Goal: Task Accomplishment & Management: Manage account settings

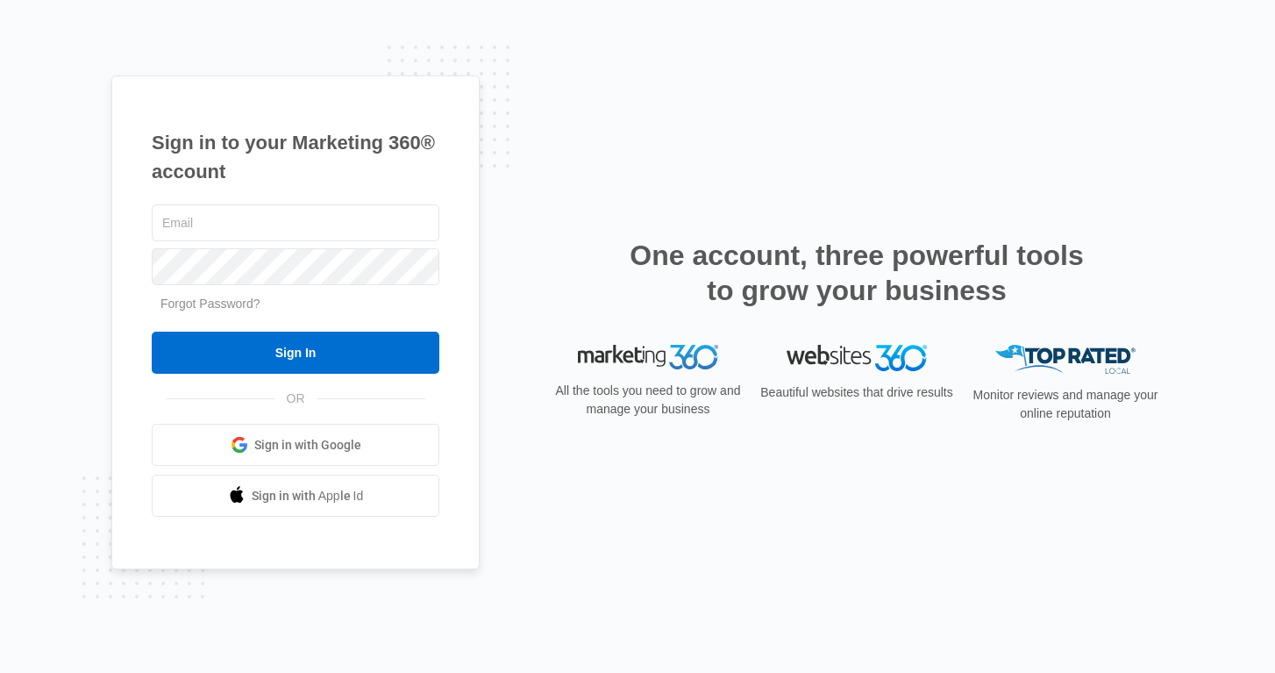
type input "[EMAIL_ADDRESS][DOMAIN_NAME]"
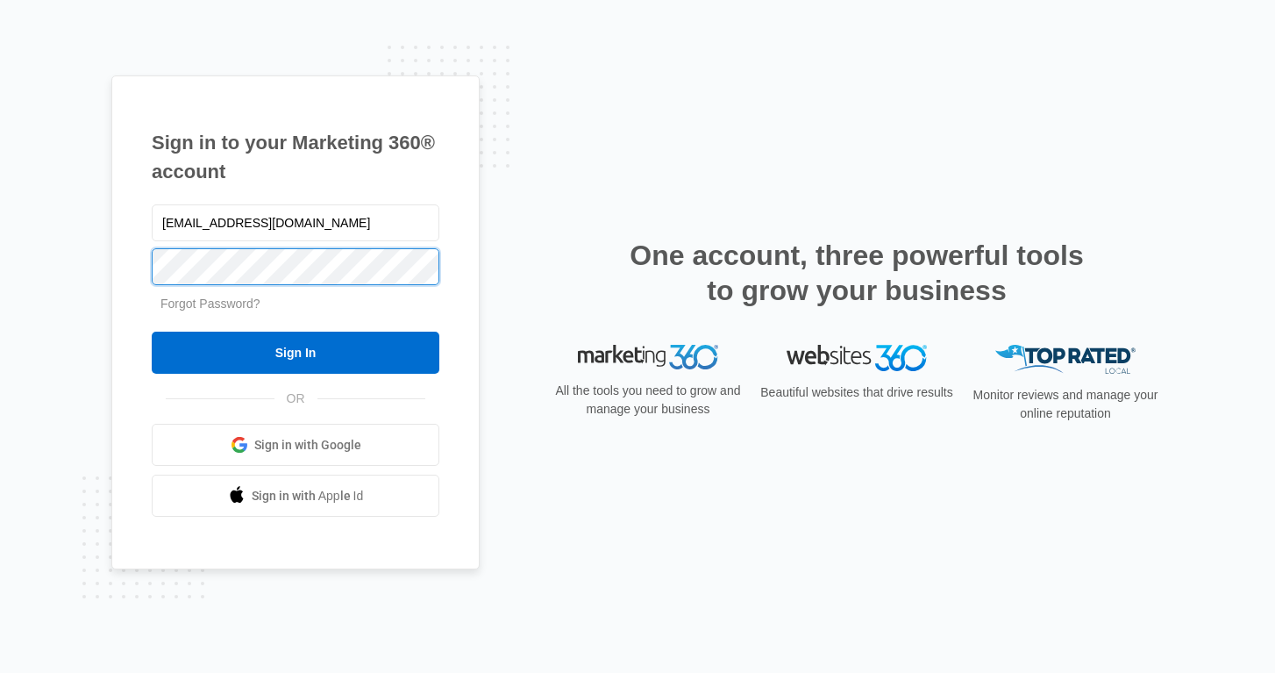
click at [296, 353] on input "Sign In" at bounding box center [296, 353] width 288 height 42
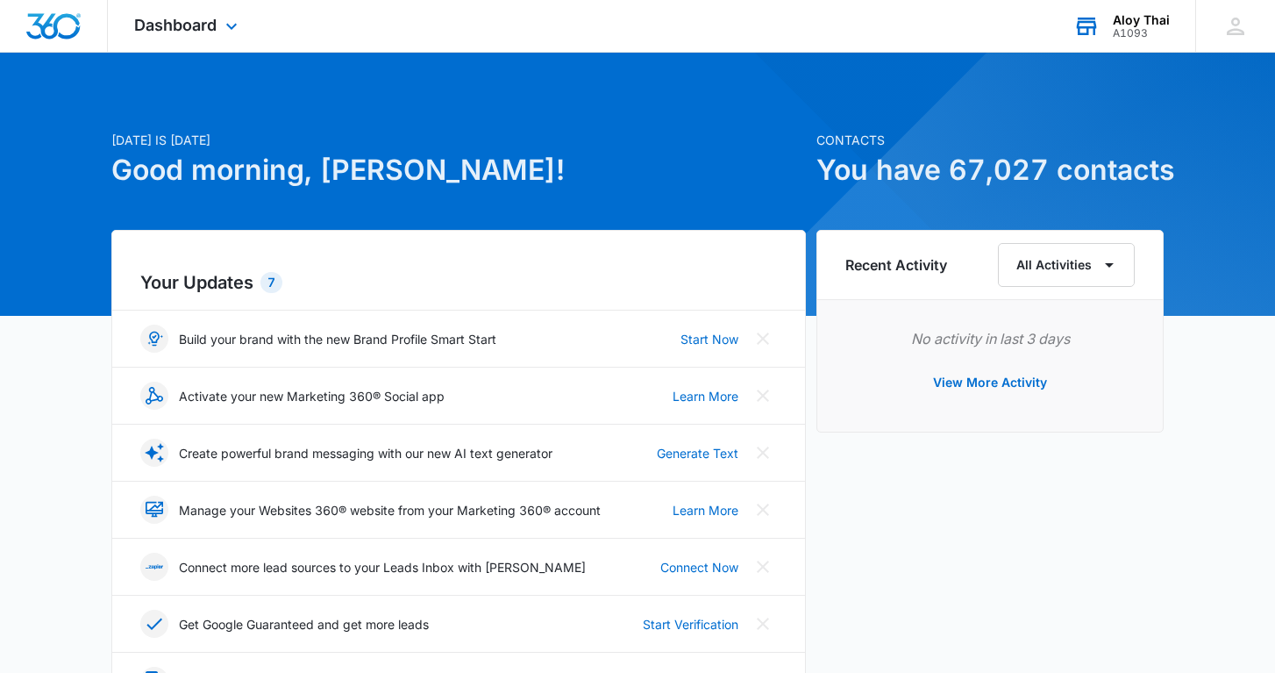
click at [1138, 35] on div "A1093" at bounding box center [1141, 33] width 57 height 12
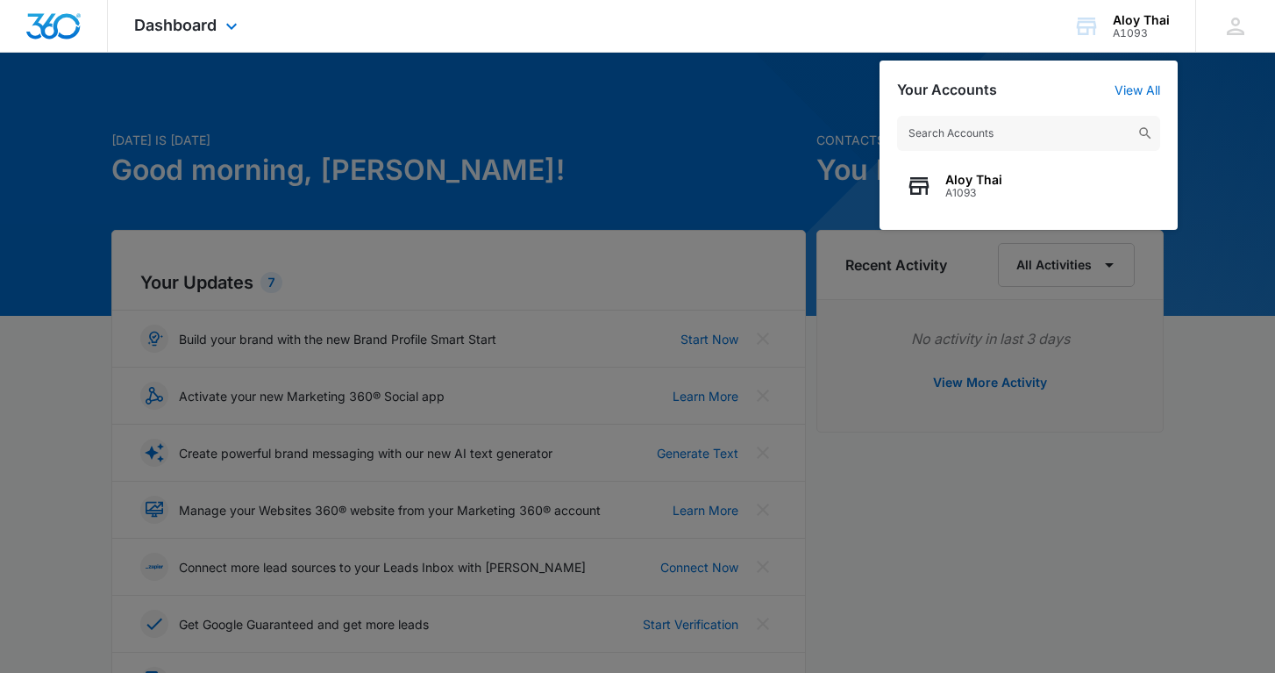
click at [89, 33] on div at bounding box center [54, 26] width 108 height 52
click at [152, 32] on span "Dashboard" at bounding box center [175, 25] width 82 height 18
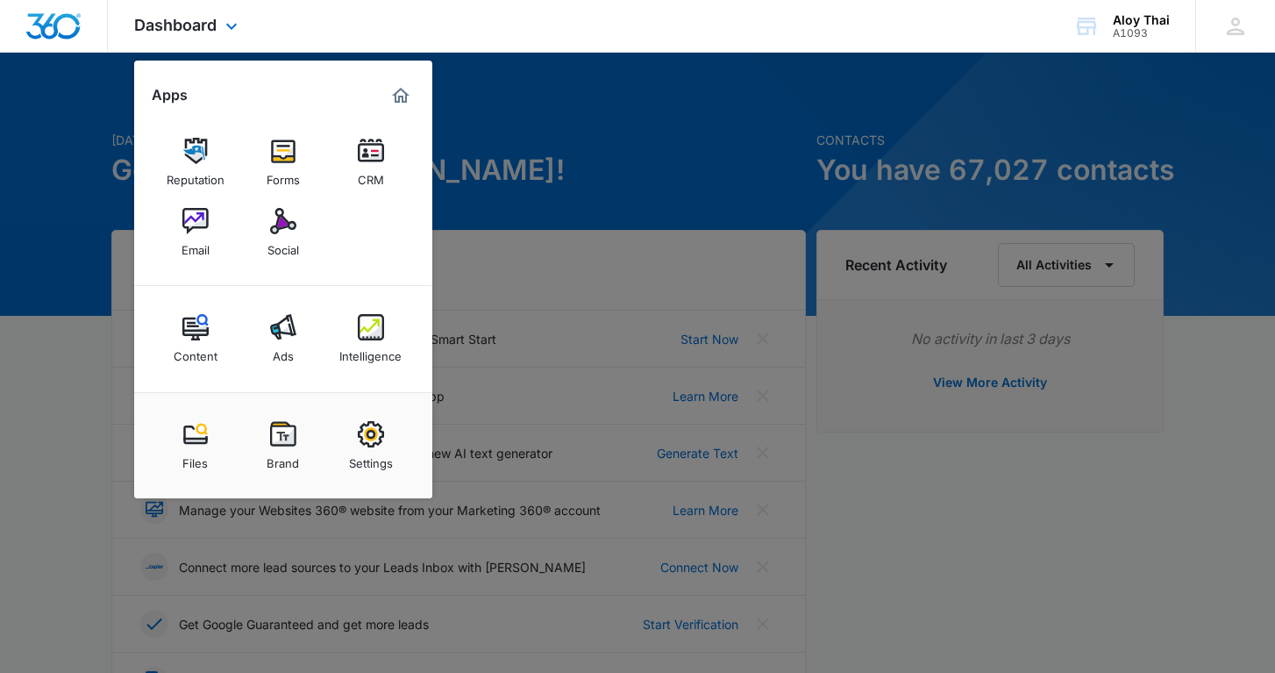
click at [406, 103] on img "Marketing 360® Dashboard" at bounding box center [400, 95] width 21 height 21
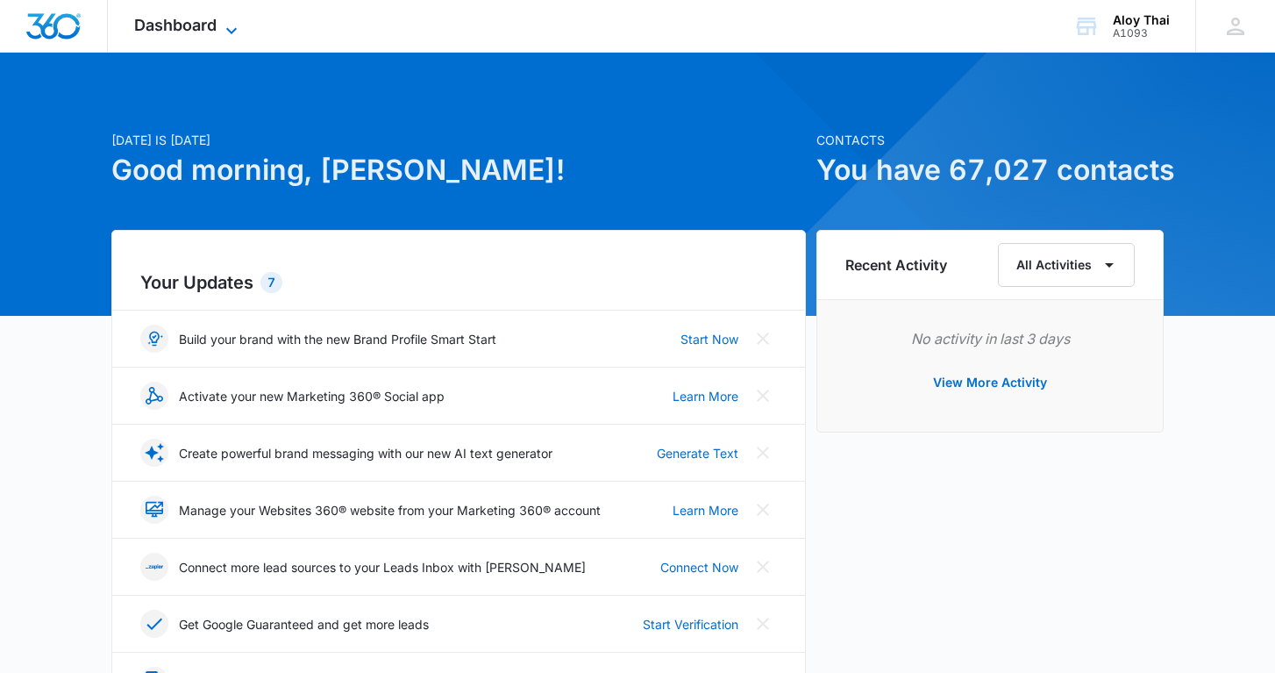
click at [196, 31] on span "Dashboard" at bounding box center [175, 25] width 82 height 18
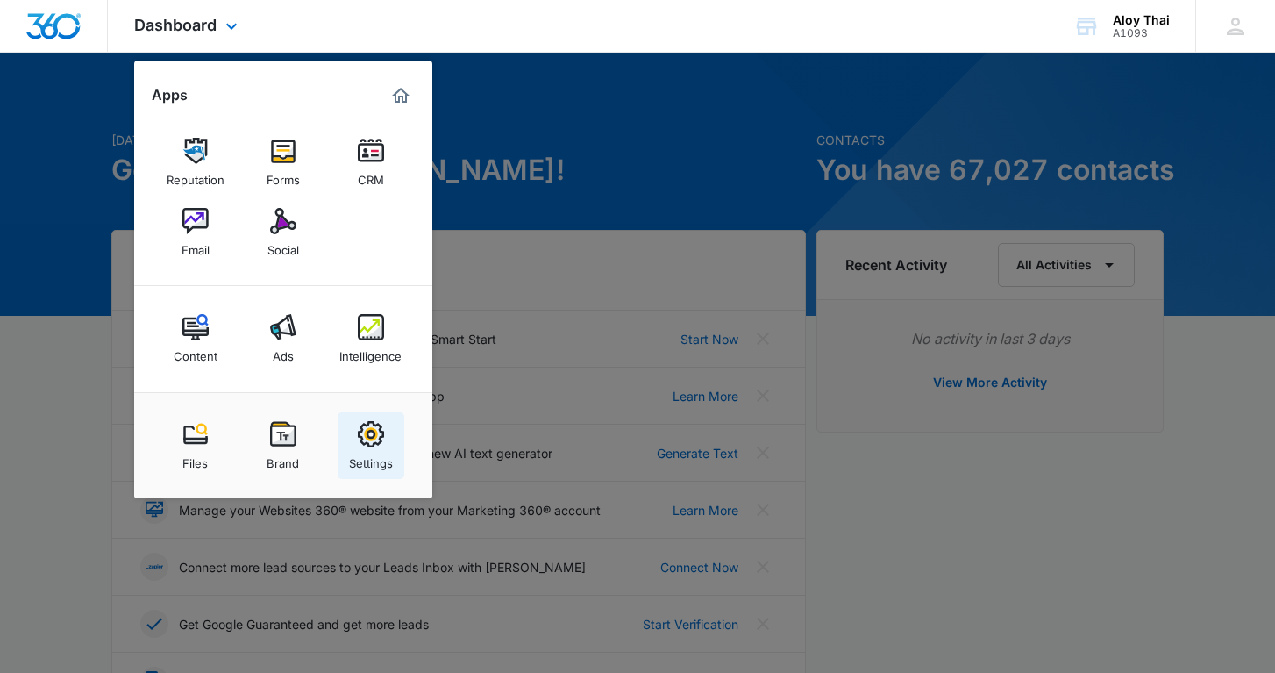
click at [374, 451] on div "Settings" at bounding box center [371, 458] width 44 height 23
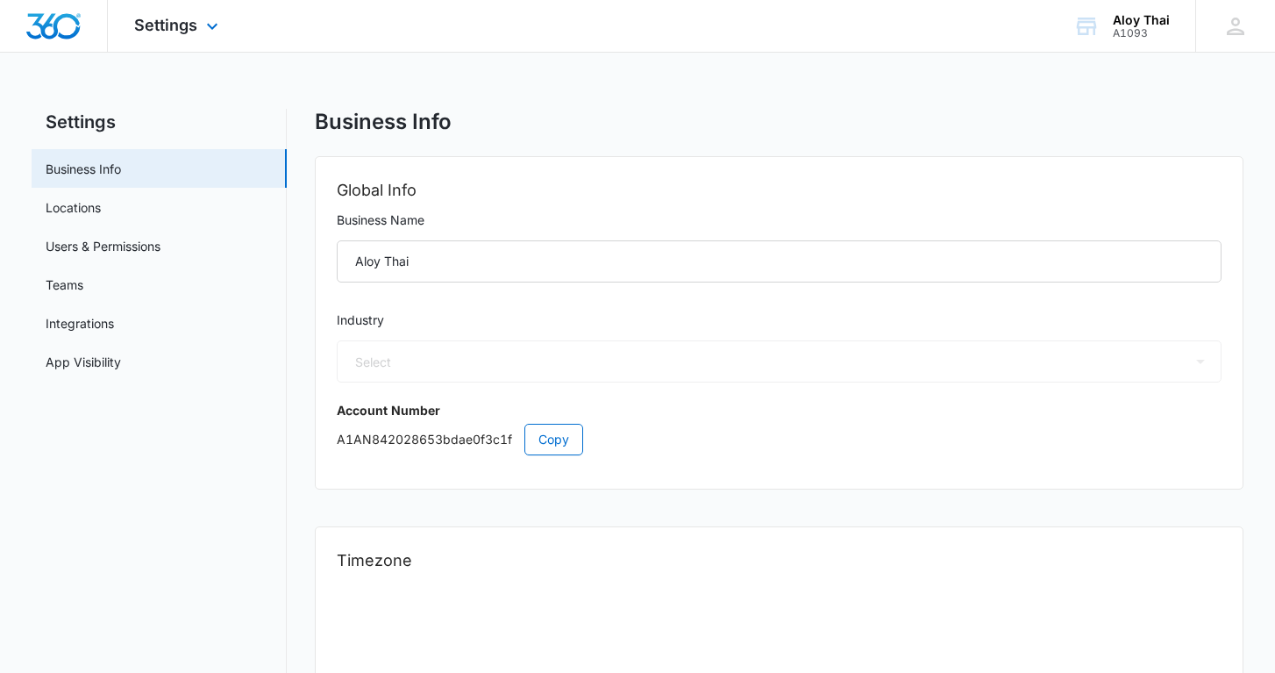
select select "11"
select select "US"
select select "America/[GEOGRAPHIC_DATA]"
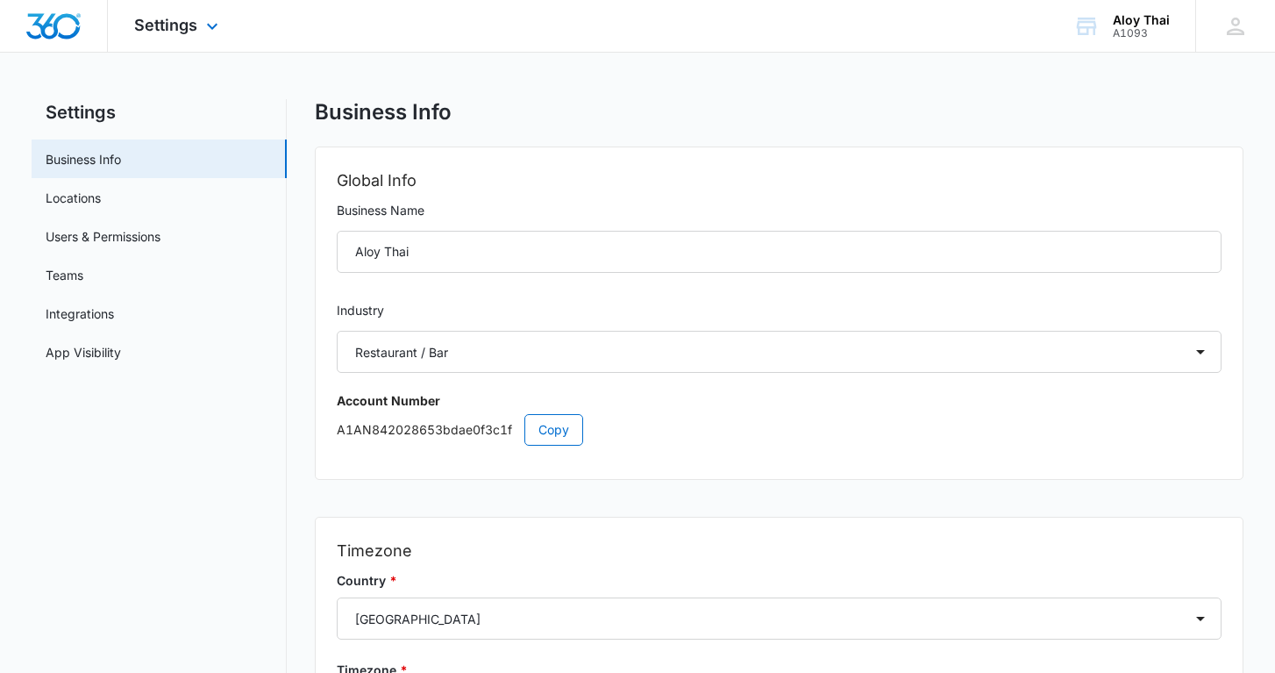
scroll to position [3, 0]
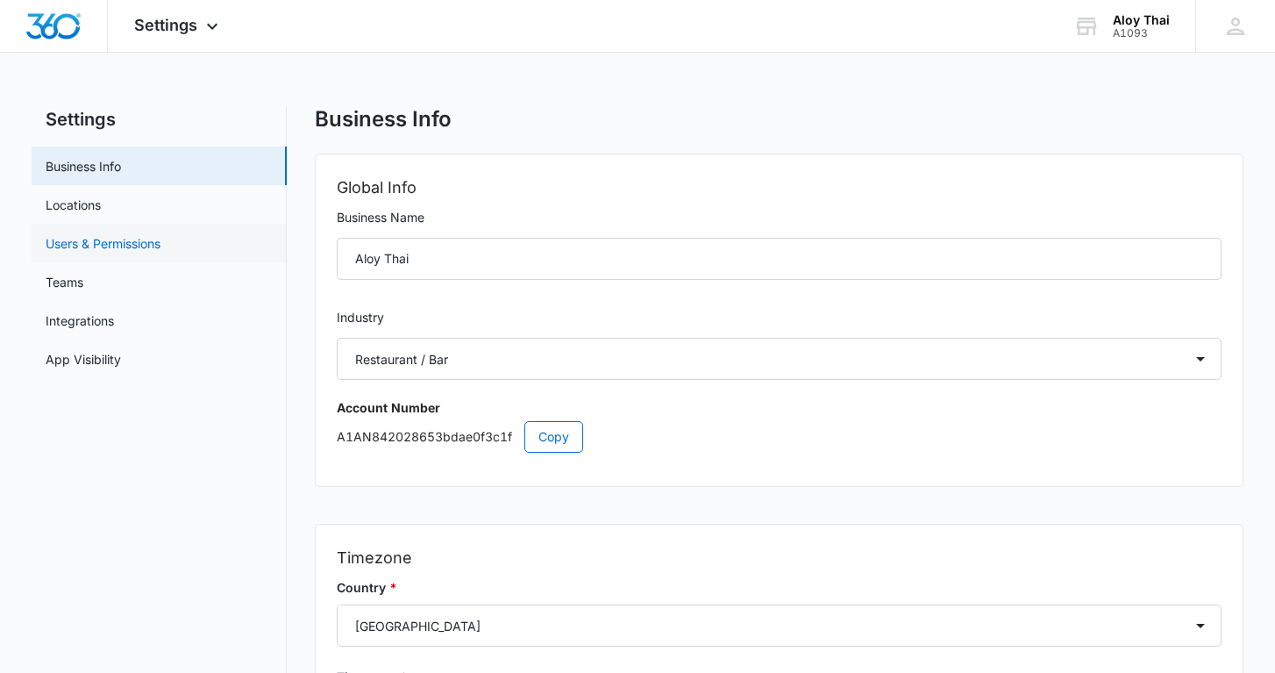
click at [58, 237] on link "Users & Permissions" at bounding box center [103, 243] width 115 height 18
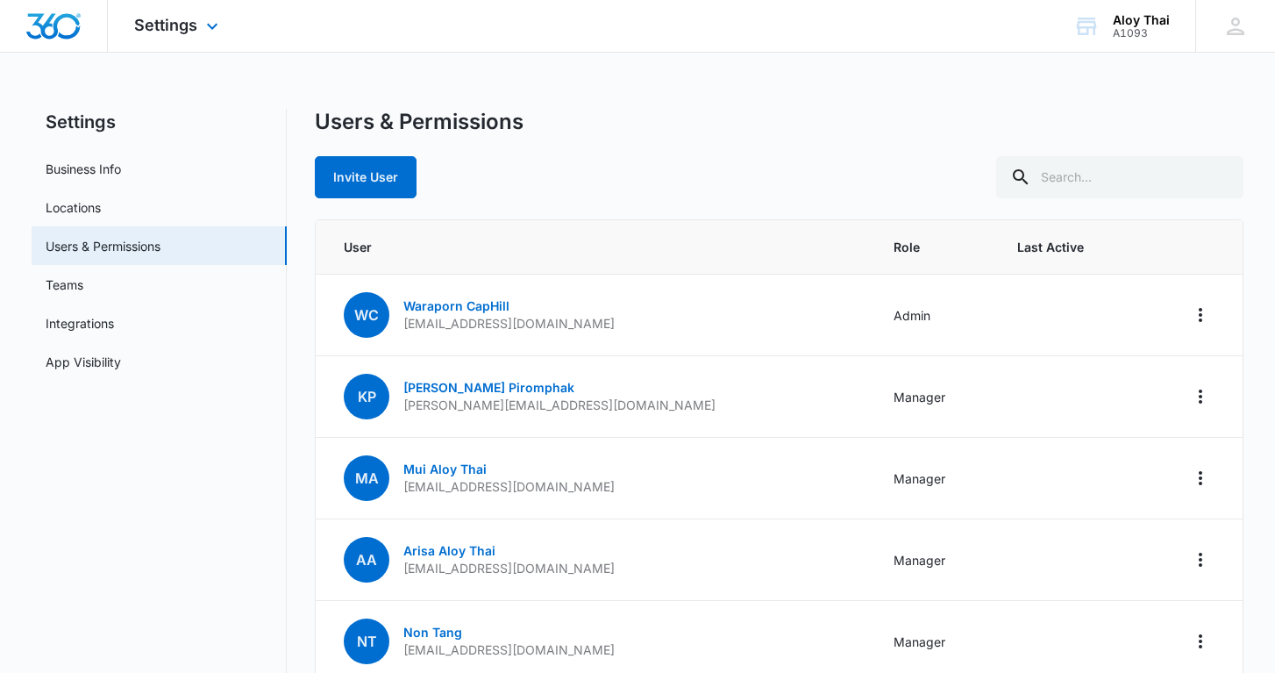
click at [200, 23] on div "Settings Apps Reputation Forms CRM Email Social Content Ads Intelligence Files …" at bounding box center [178, 26] width 141 height 52
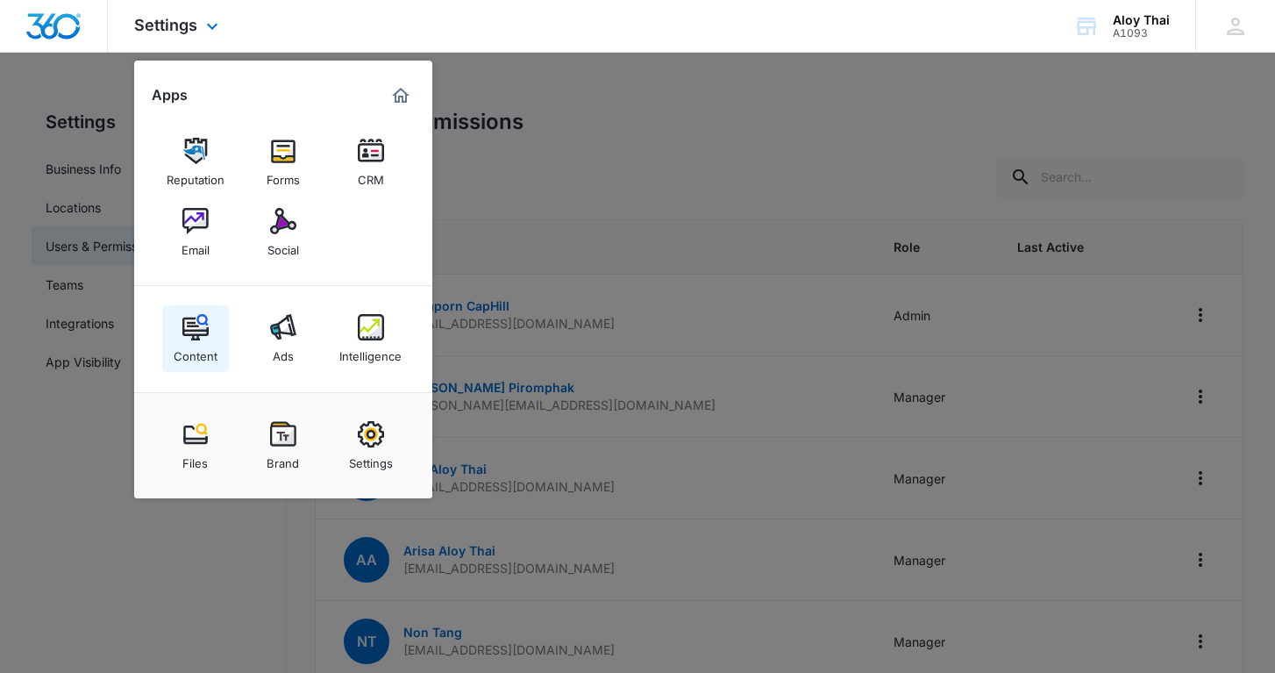
click at [174, 335] on link "Content" at bounding box center [195, 338] width 67 height 67
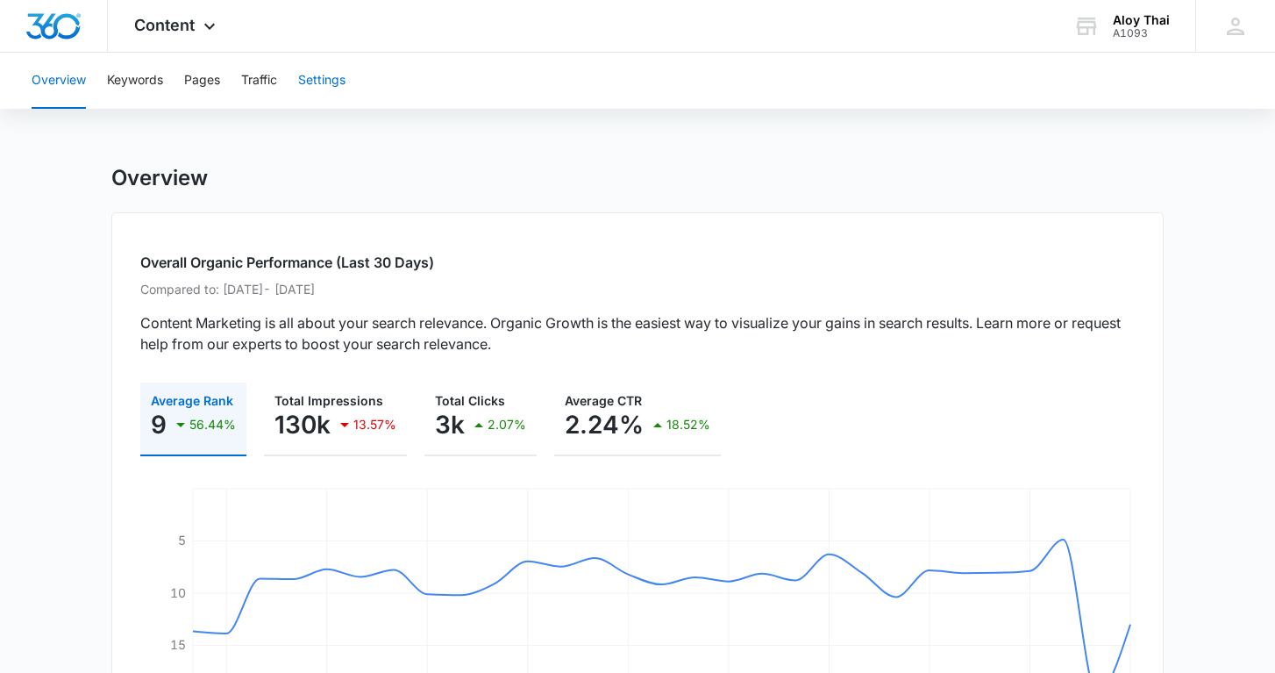
click at [334, 83] on button "Settings" at bounding box center [321, 81] width 47 height 56
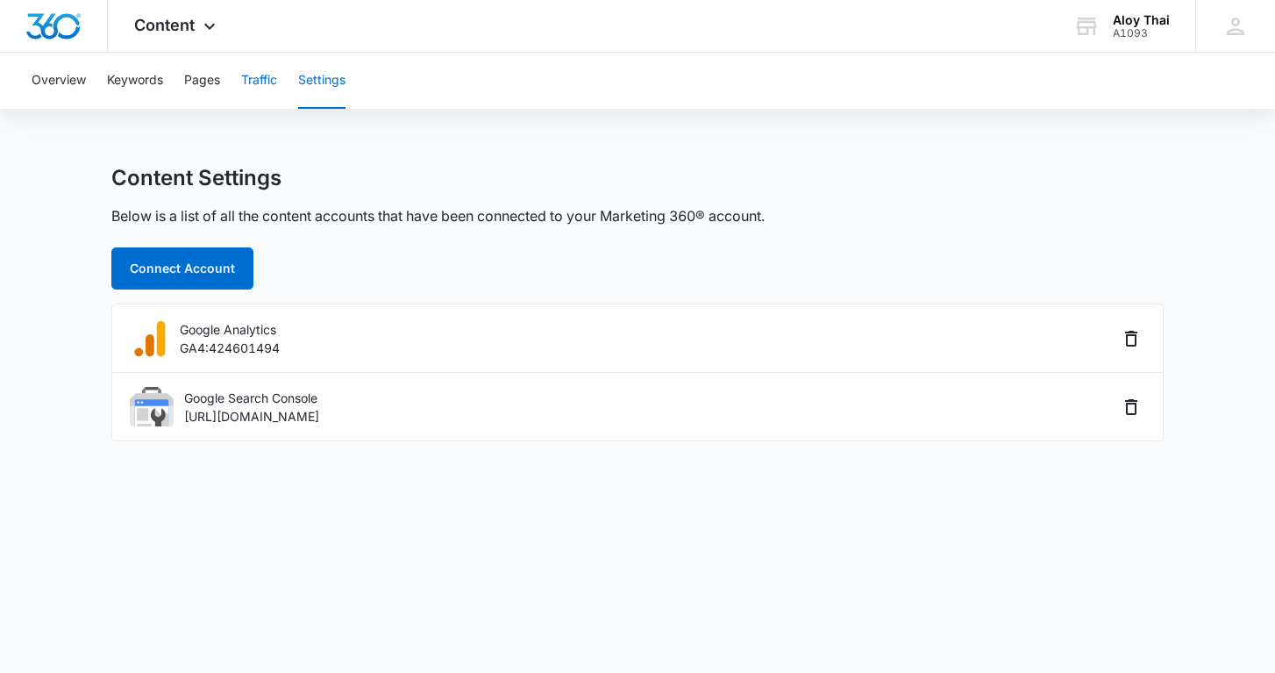
click at [267, 85] on button "Traffic" at bounding box center [259, 81] width 36 height 56
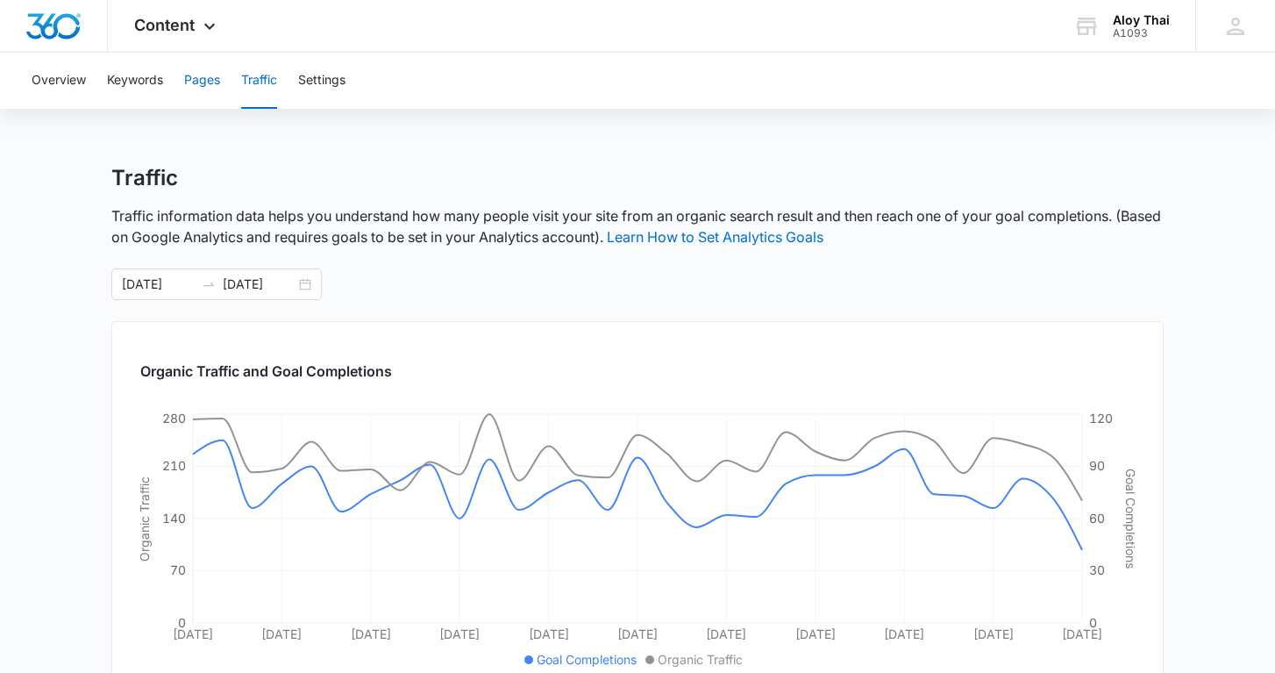
click at [189, 81] on button "Pages" at bounding box center [202, 81] width 36 height 56
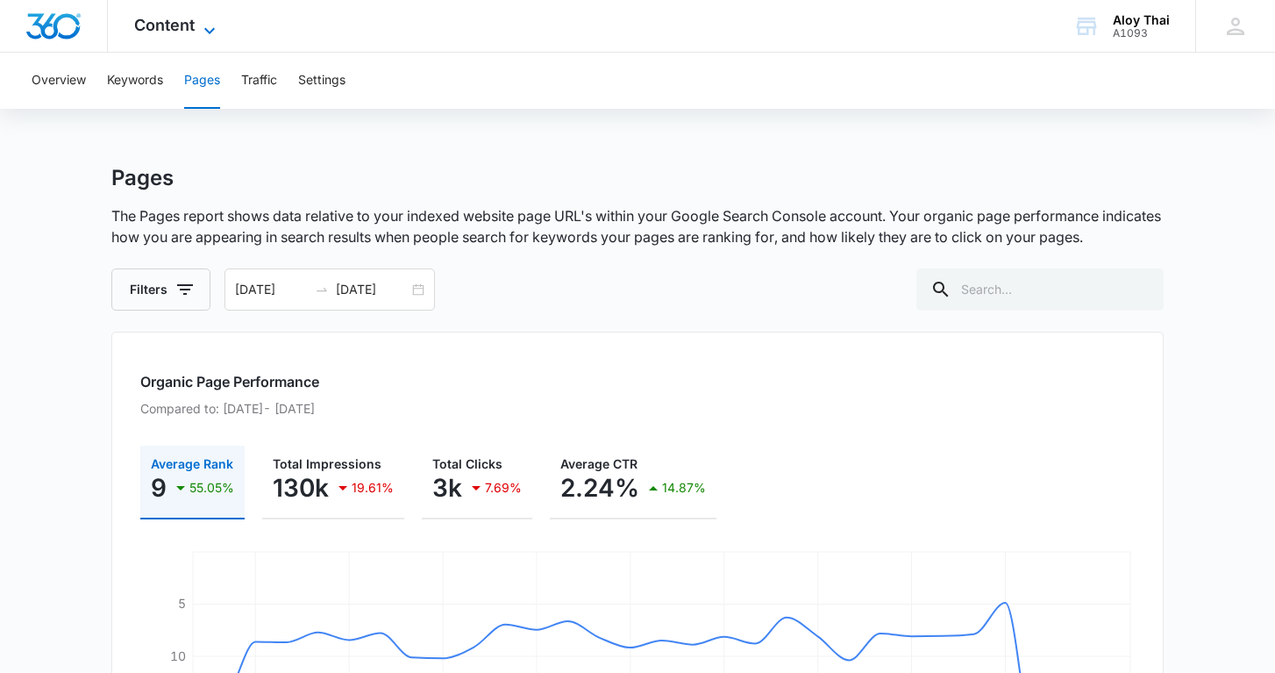
click at [185, 32] on span "Content" at bounding box center [164, 25] width 61 height 18
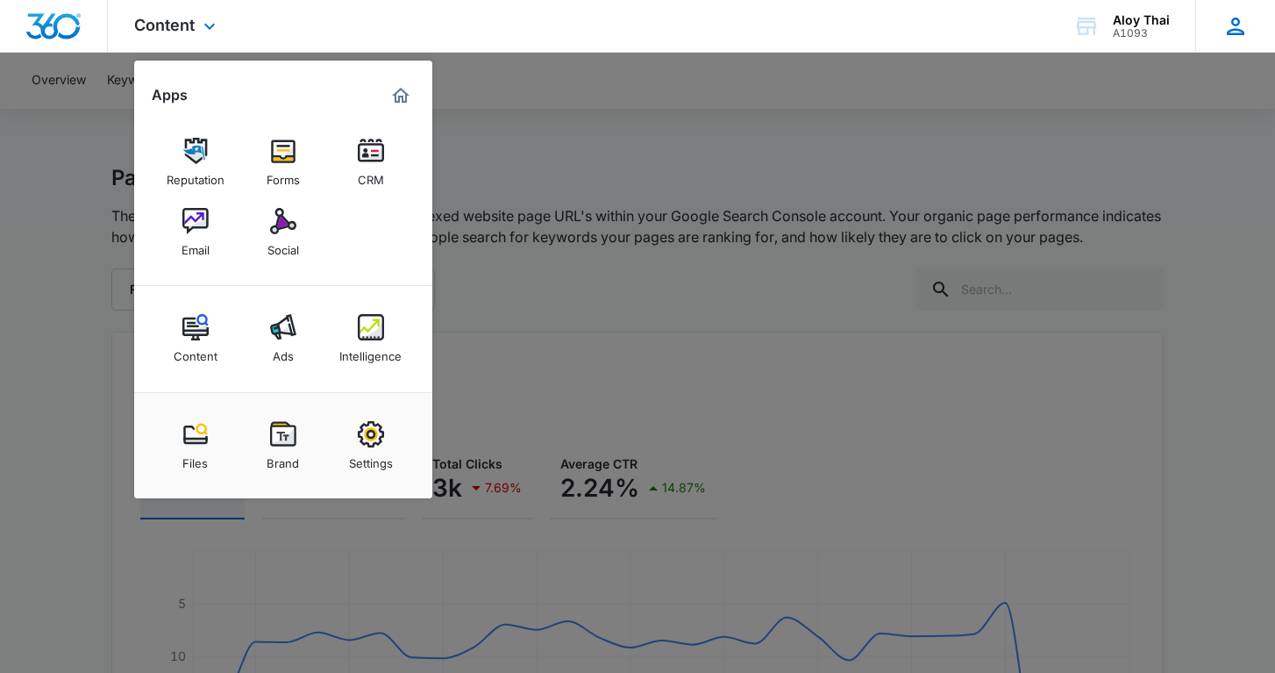
click at [1222, 39] on div "AA [PERSON_NAME] Thai [EMAIL_ADDRESS][DOMAIN_NAME] My Profile Notifications Sup…" at bounding box center [1235, 26] width 80 height 52
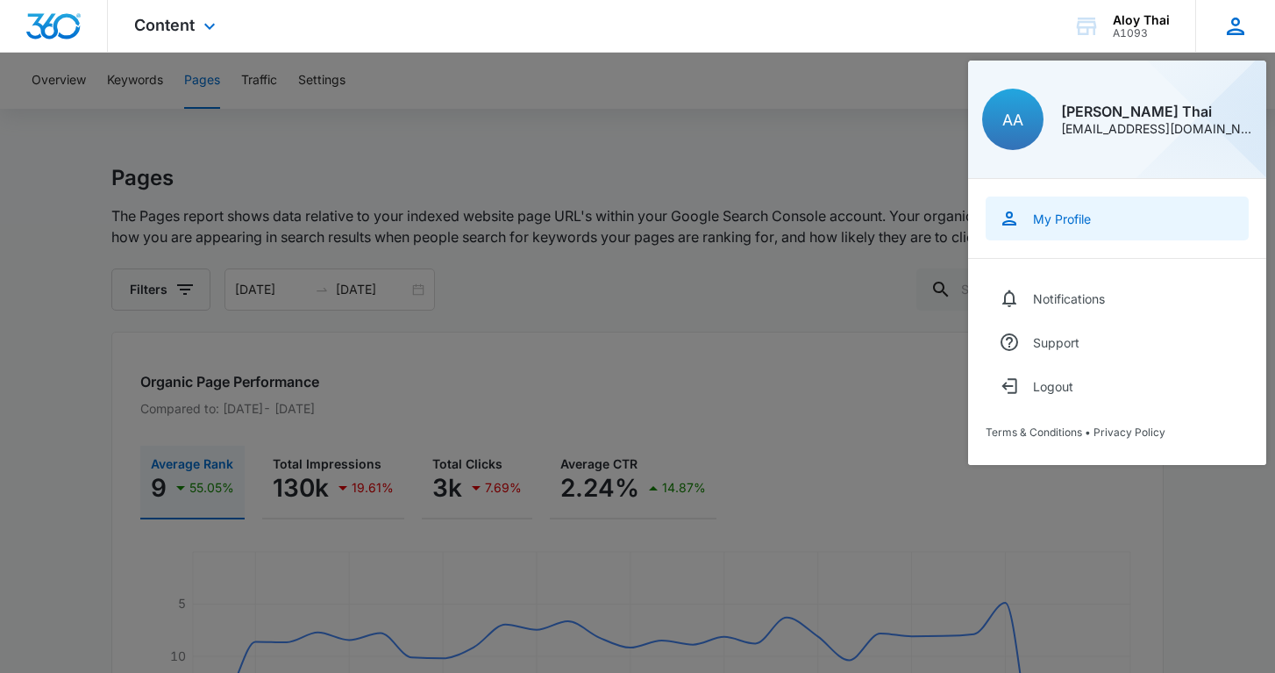
click at [1054, 215] on div "My Profile" at bounding box center [1062, 218] width 58 height 15
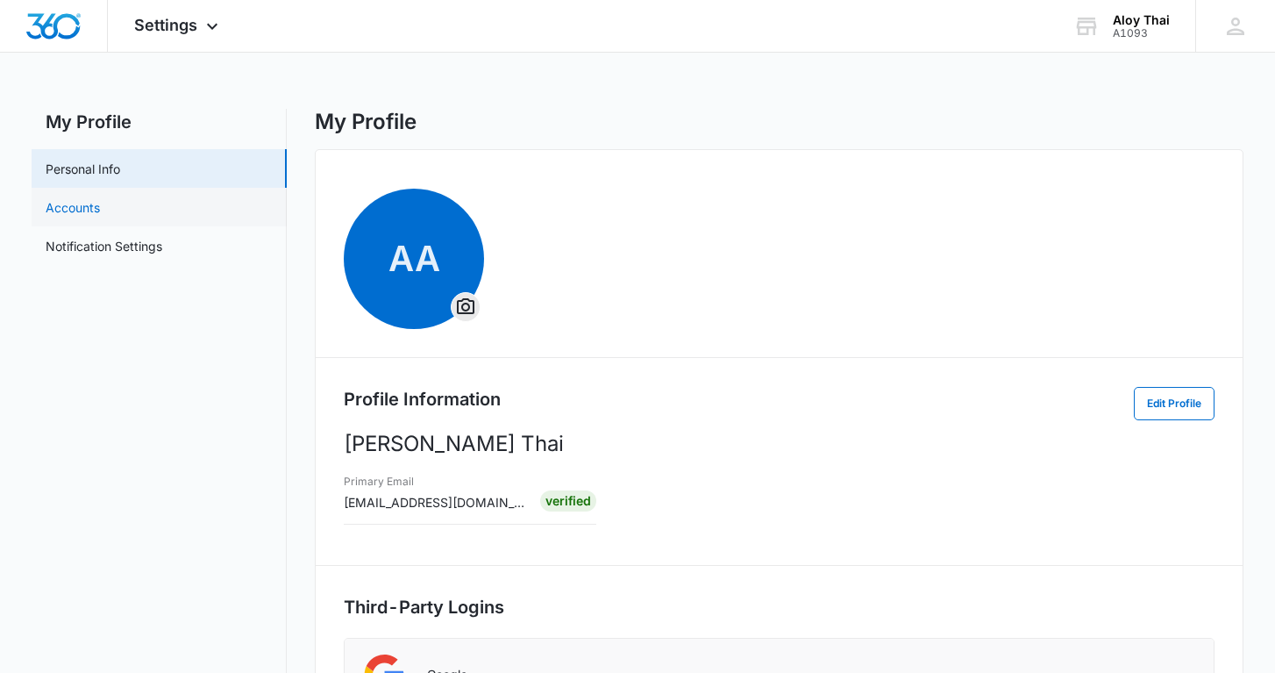
click at [100, 214] on link "Accounts" at bounding box center [73, 207] width 54 height 18
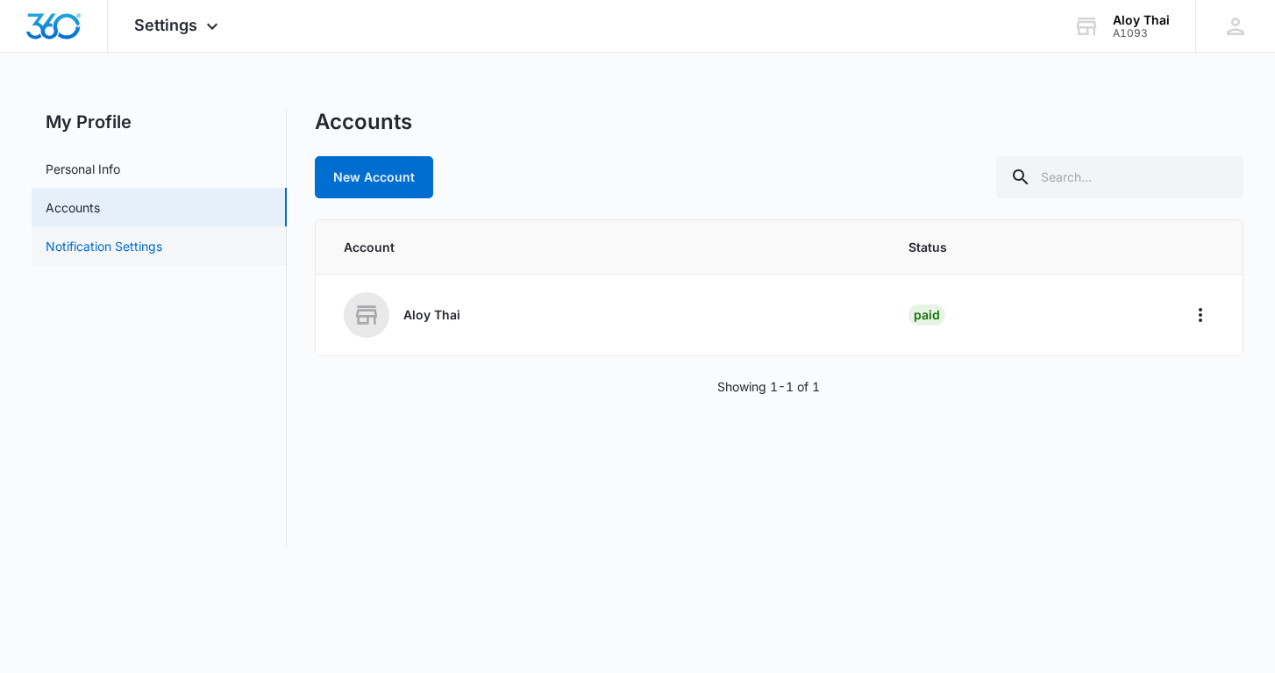
click at [122, 241] on link "Notification Settings" at bounding box center [104, 246] width 117 height 18
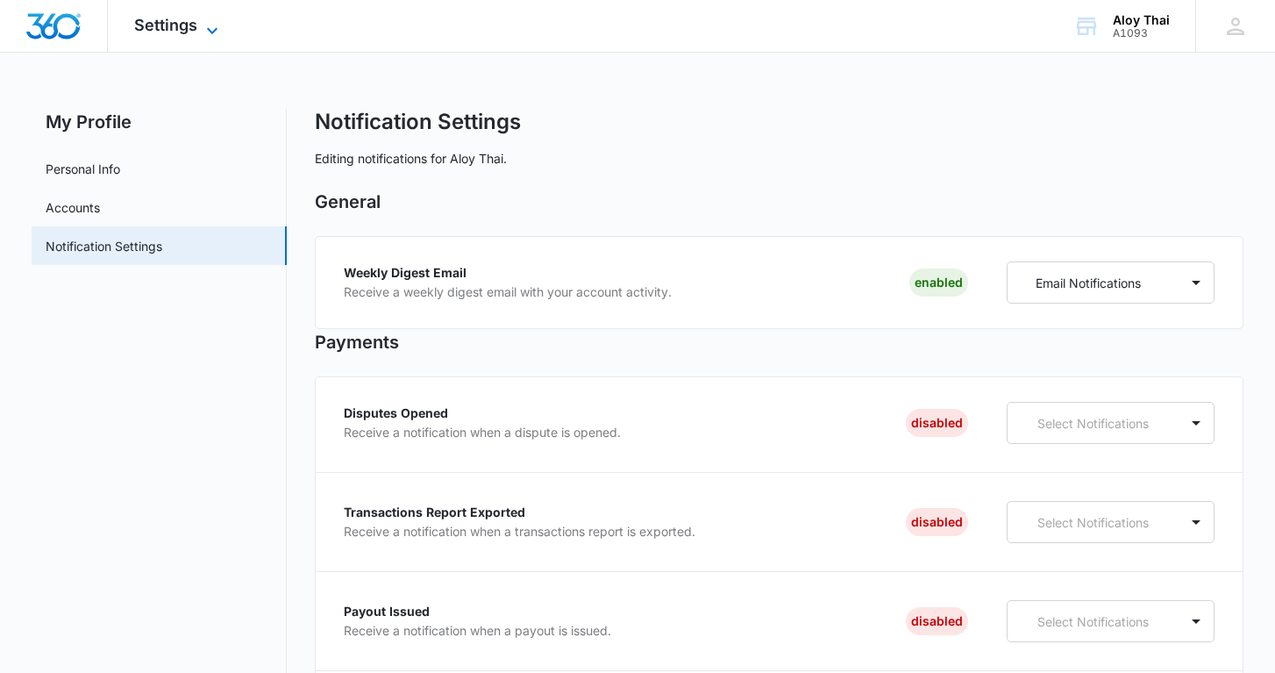
click at [182, 28] on span "Settings" at bounding box center [165, 25] width 63 height 18
